Goal: Task Accomplishment & Management: Check status

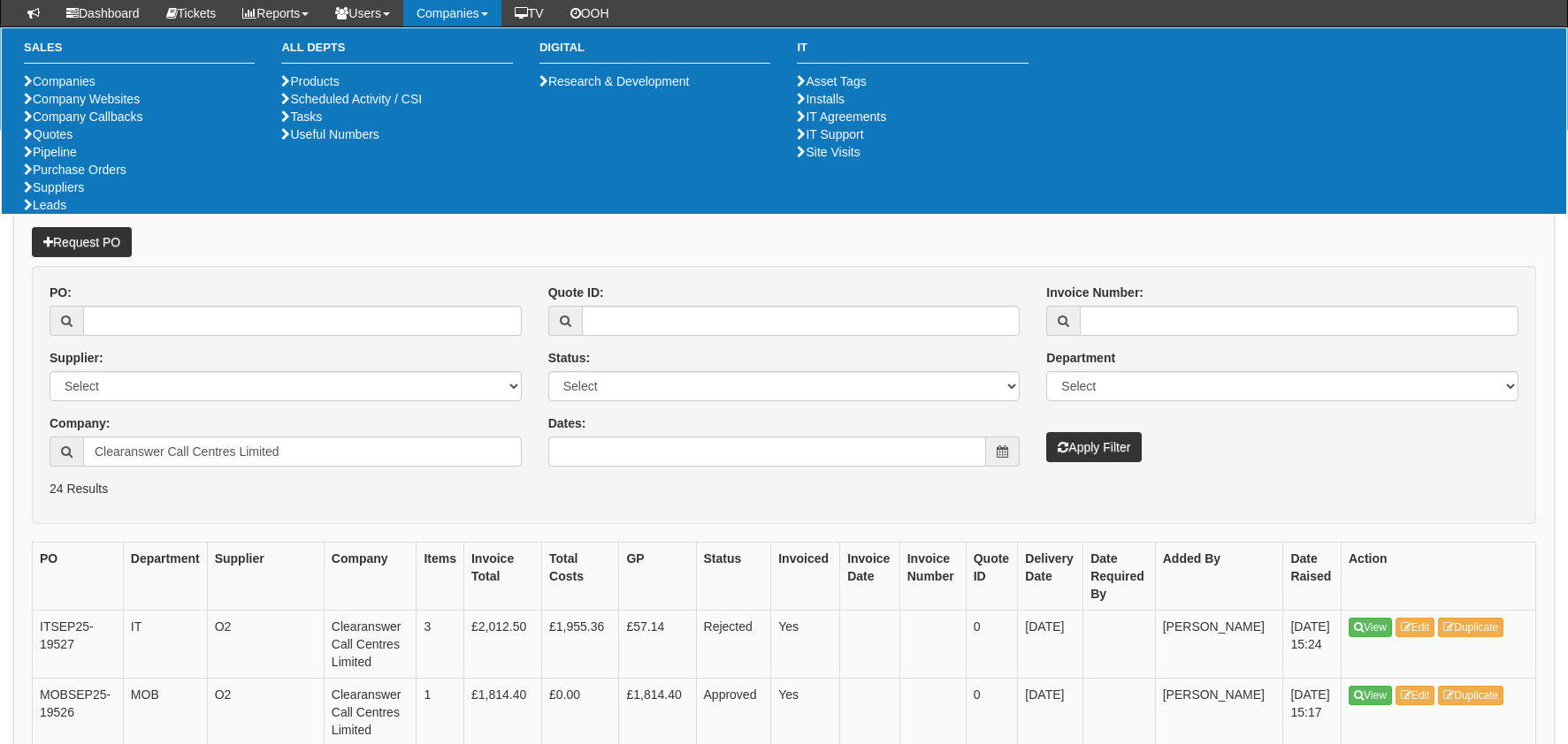
scroll to position [266, 0]
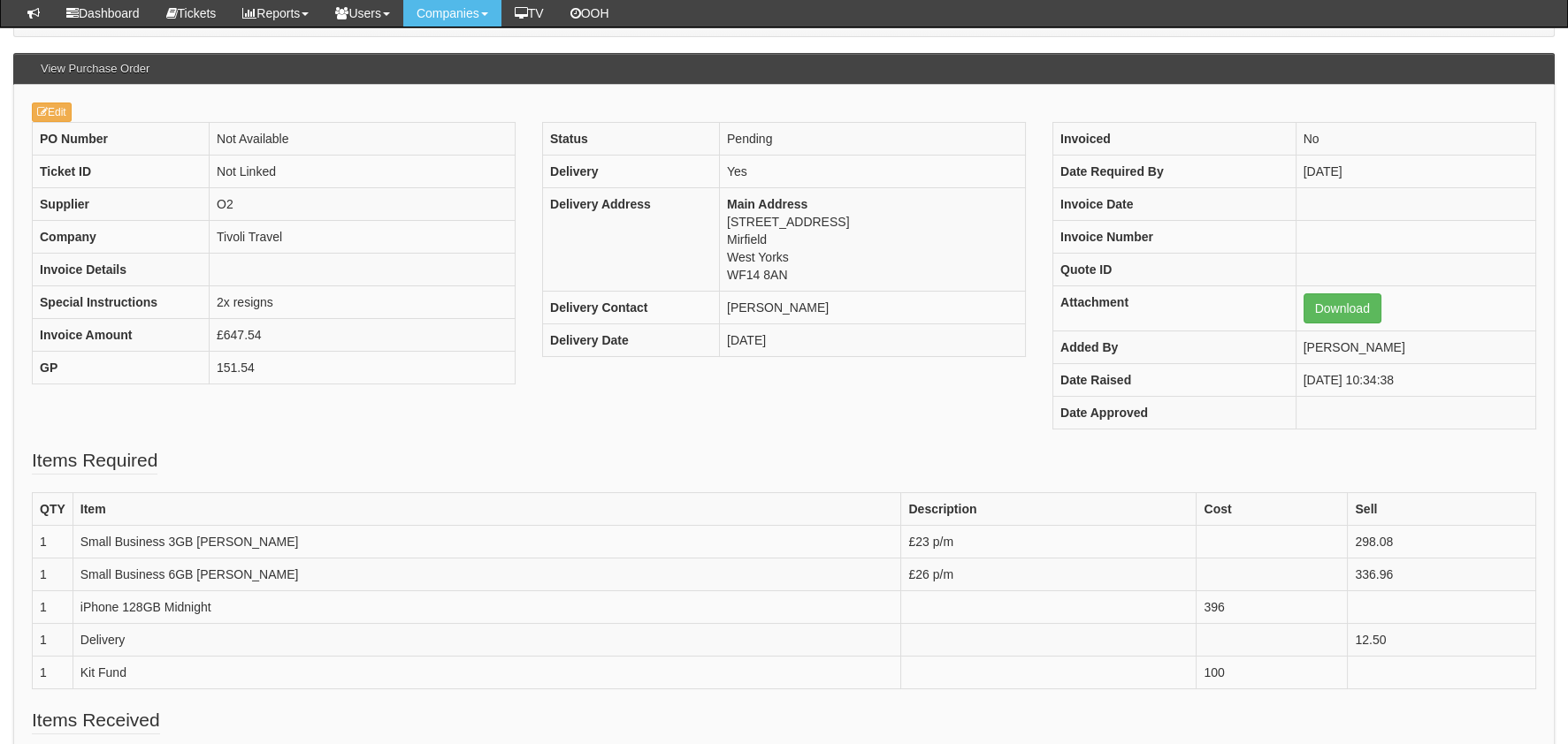
scroll to position [352, 0]
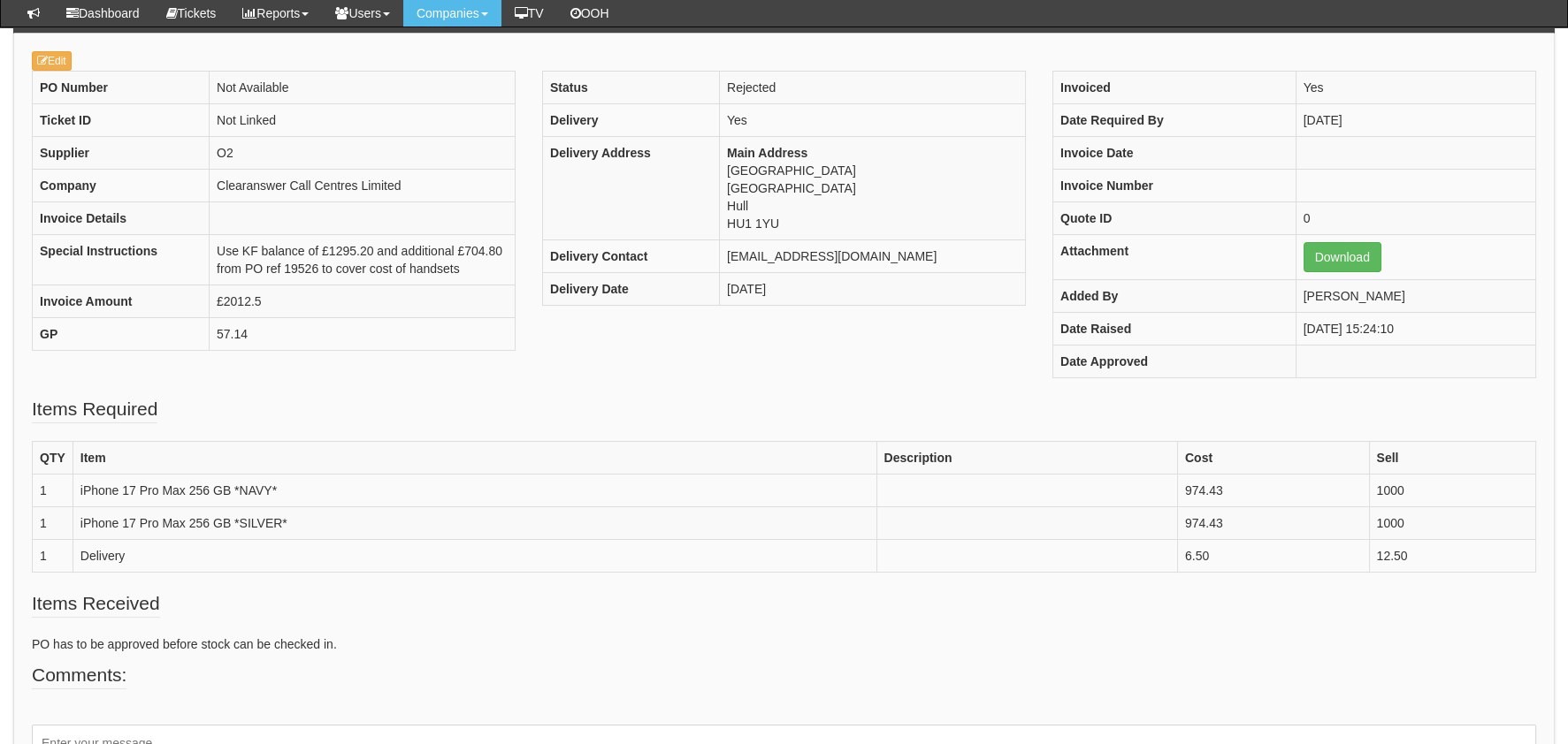
scroll to position [176, 0]
